Goal: Task Accomplishment & Management: Manage account settings

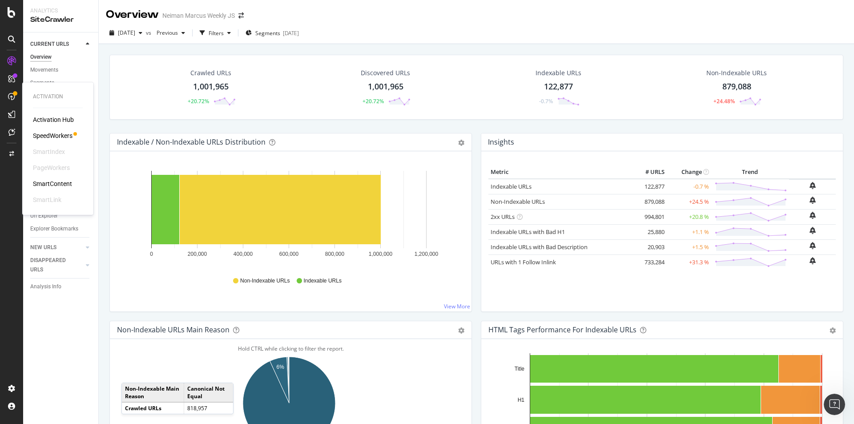
click at [51, 134] on div "SpeedWorkers" at bounding box center [53, 135] width 40 height 9
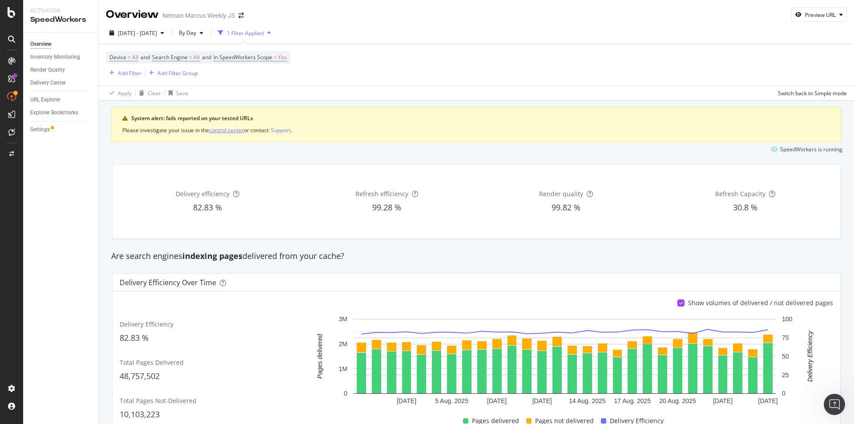
click at [235, 128] on div "control center" at bounding box center [226, 130] width 35 height 8
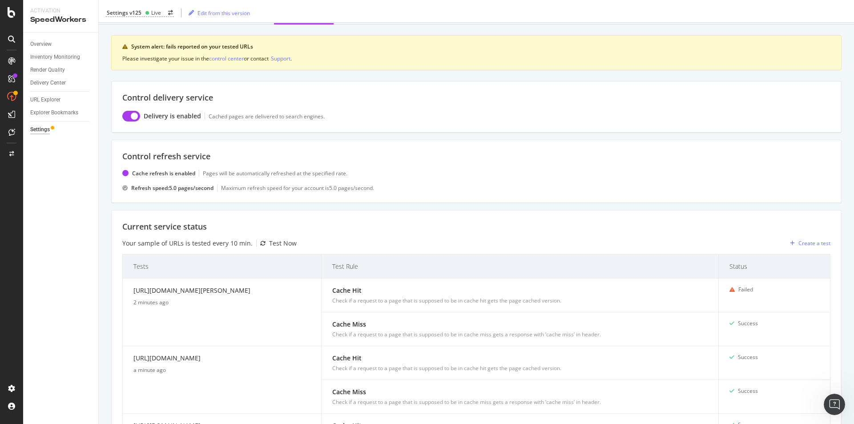
scroll to position [89, 0]
